Goal: Browse casually

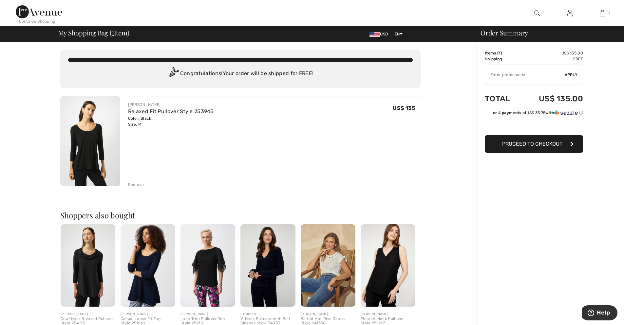
click at [139, 186] on div "Remove" at bounding box center [136, 184] width 16 height 6
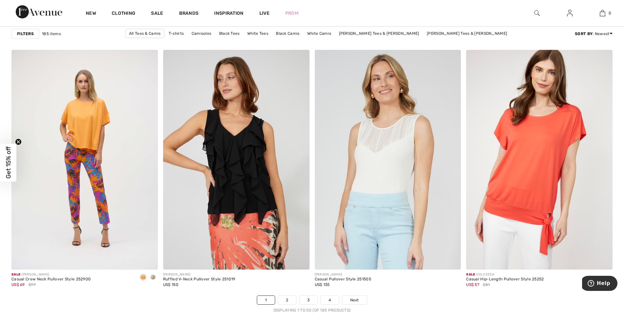
scroll to position [3639, 0]
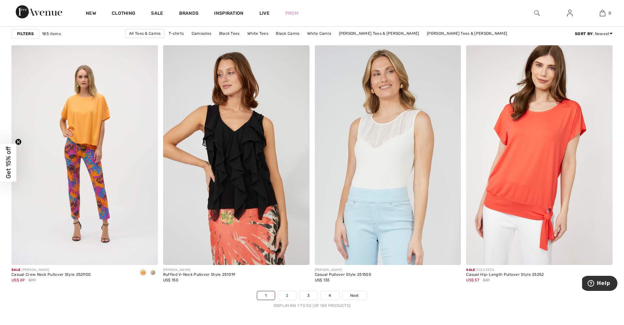
click at [289, 293] on link "2" at bounding box center [287, 295] width 18 height 9
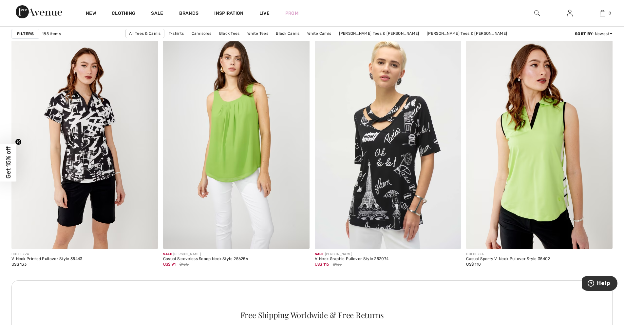
scroll to position [1729, 0]
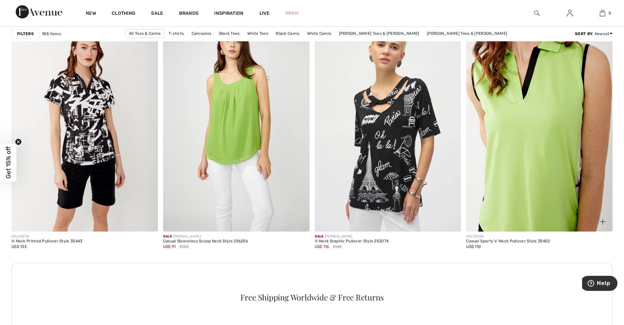
click at [536, 159] on img at bounding box center [539, 121] width 146 height 219
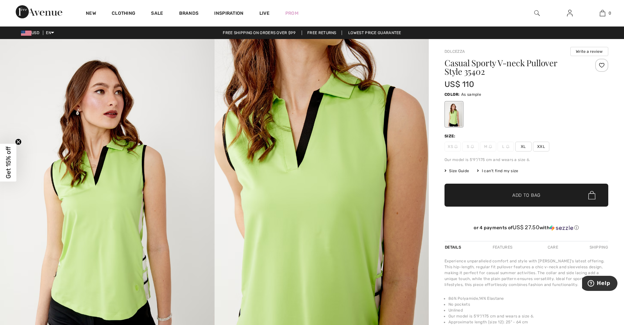
click at [534, 15] on img at bounding box center [537, 13] width 6 height 8
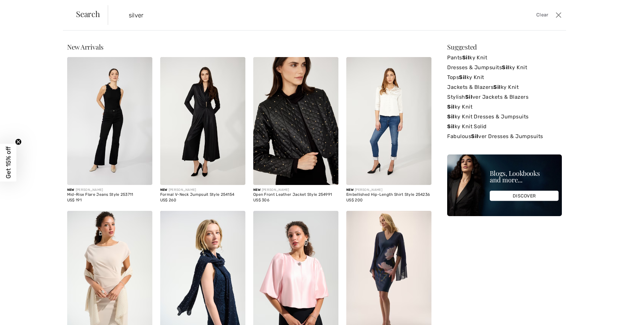
type input "silver"
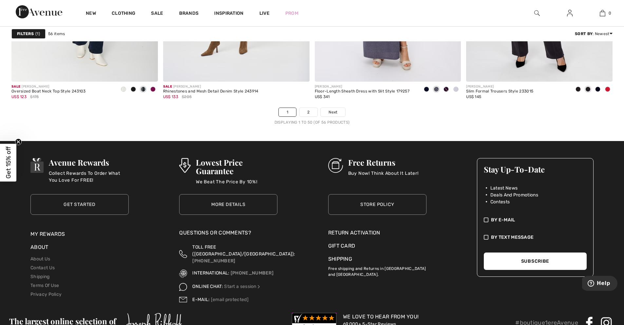
scroll to position [3819, 0]
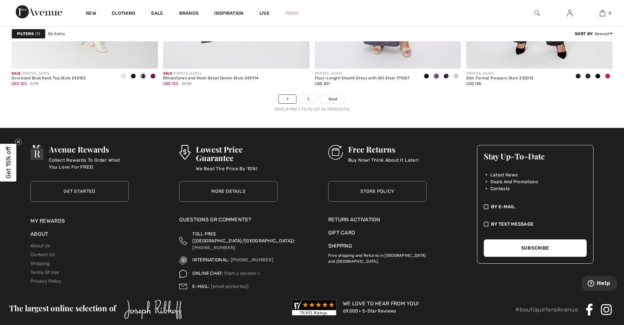
click at [310, 100] on link "2" at bounding box center [308, 99] width 18 height 9
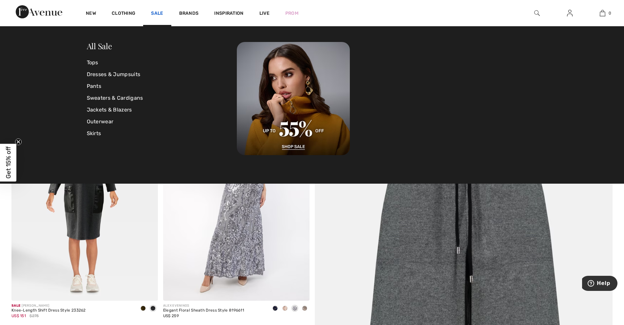
click at [160, 12] on link "Sale" at bounding box center [157, 13] width 12 height 7
